Goal: Task Accomplishment & Management: Complete application form

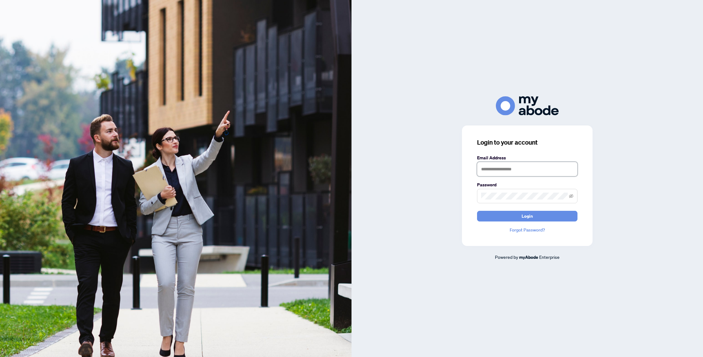
click at [519, 169] on input "text" at bounding box center [527, 169] width 100 height 14
type input "**********"
click at [537, 215] on button "Login" at bounding box center [527, 216] width 100 height 11
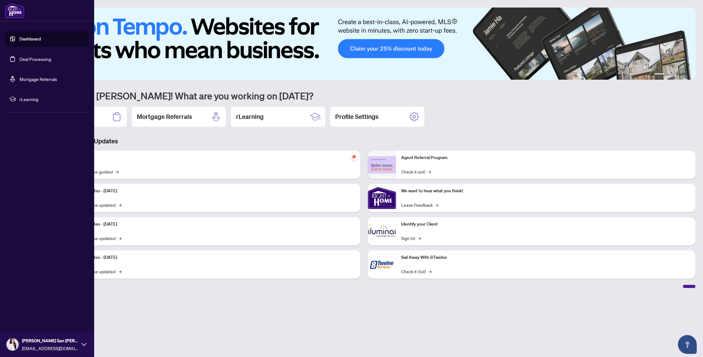
click at [21, 57] on link "Deal Processing" at bounding box center [35, 59] width 32 height 6
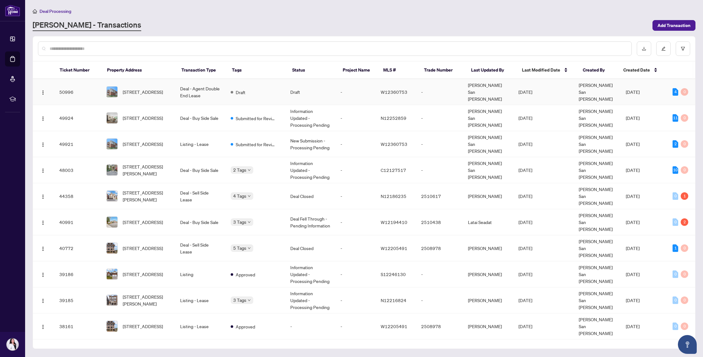
click at [234, 92] on td "Draft" at bounding box center [256, 92] width 60 height 26
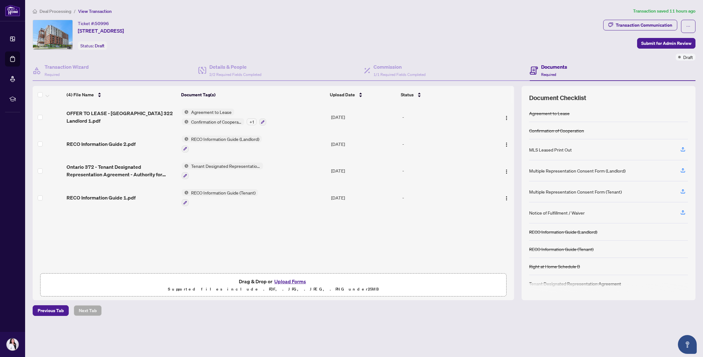
click at [549, 149] on div "MLS Leased Print Out" at bounding box center [550, 149] width 43 height 7
drag, startPoint x: 543, startPoint y: 171, endPoint x: 605, endPoint y: 218, distance: 76.9
click at [605, 218] on div "Agreement to Lease Confirmation of Cooperation MLS Leased Print Out Multiple Re…" at bounding box center [608, 199] width 159 height 188
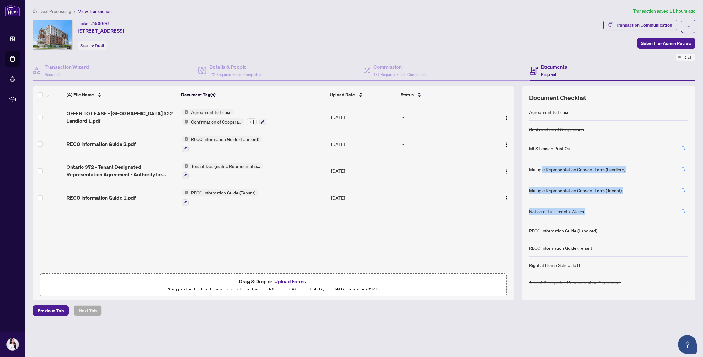
scroll to position [2, 0]
click at [611, 164] on div "Multiple Representation Consent Form (Landlord)" at bounding box center [608, 169] width 159 height 21
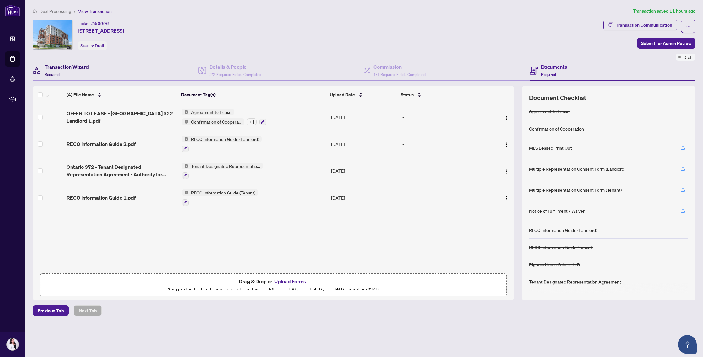
click at [46, 72] on span "Required" at bounding box center [52, 74] width 15 height 5
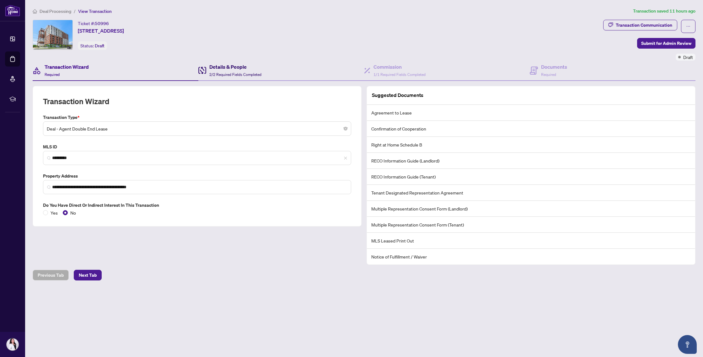
click at [244, 71] on div "Details & People 2/2 Required Fields Completed" at bounding box center [235, 70] width 52 height 15
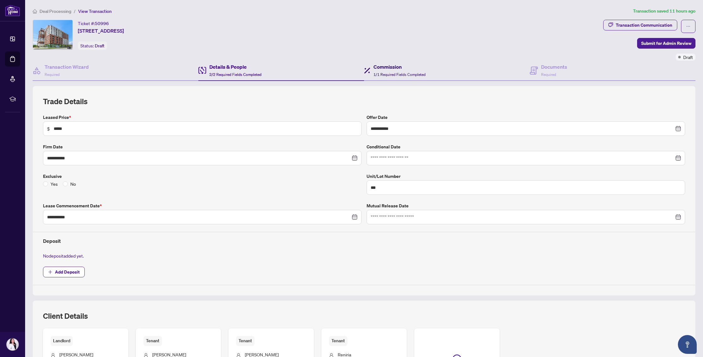
click at [400, 66] on h4 "Commission" at bounding box center [400, 67] width 52 height 8
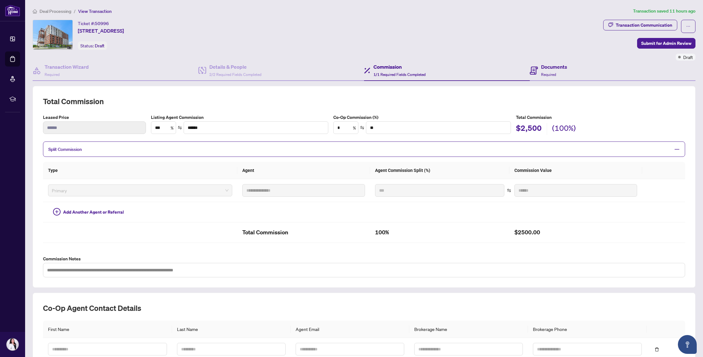
click at [556, 61] on div "Documents Required" at bounding box center [613, 71] width 166 height 20
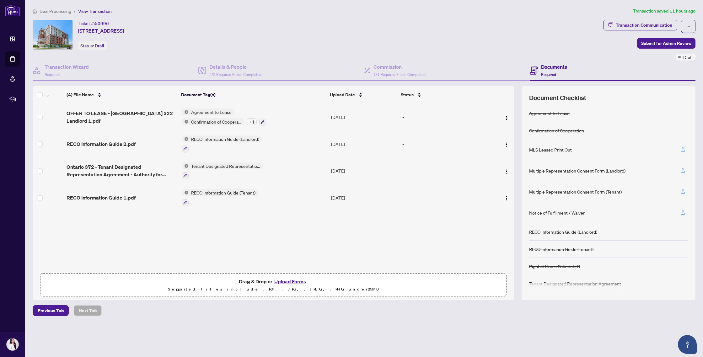
scroll to position [2, 0]
